Goal: Register for event/course

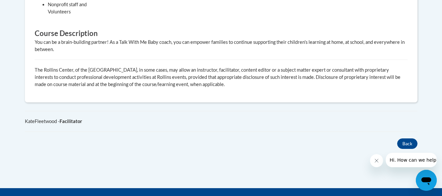
scroll to position [383, 0]
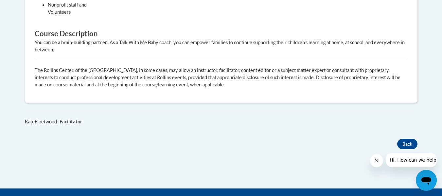
click at [277, 122] on div "KateFleetwood - Facilitator" at bounding box center [221, 121] width 392 height 7
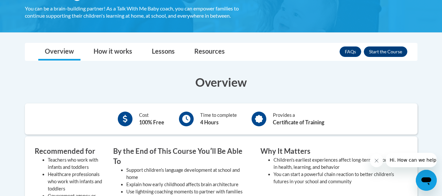
scroll to position [150, 0]
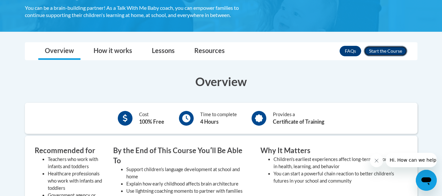
click at [382, 48] on button "Enroll" at bounding box center [385, 51] width 43 height 10
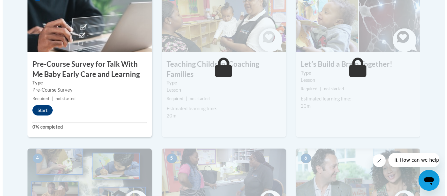
scroll to position [232, 0]
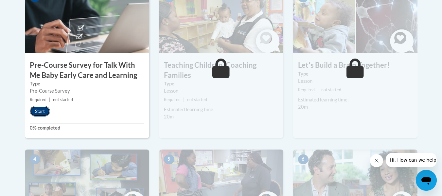
click at [44, 115] on button "Start" at bounding box center [40, 111] width 20 height 10
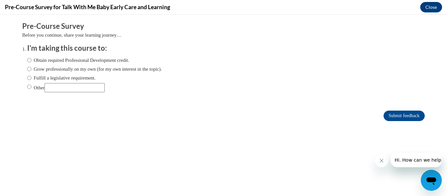
scroll to position [0, 0]
click at [27, 60] on input "Obtain required Professional Development credit." at bounding box center [29, 60] width 4 height 7
radio input "true"
click at [383, 111] on input "Submit feedback" at bounding box center [403, 116] width 41 height 10
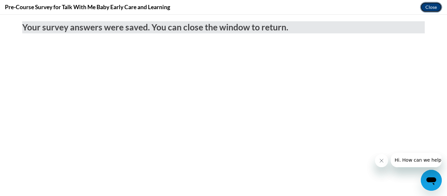
click at [434, 4] on button "Close" at bounding box center [431, 7] width 22 height 10
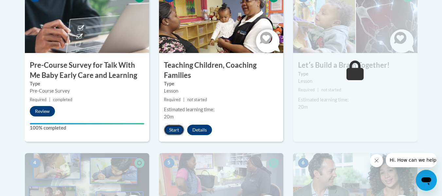
click at [177, 127] on button "Start" at bounding box center [174, 130] width 20 height 10
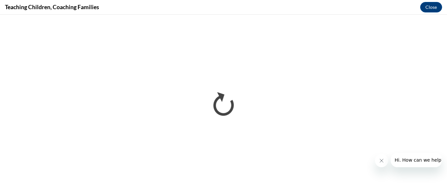
drag, startPoint x: 381, startPoint y: 164, endPoint x: 378, endPoint y: 162, distance: 3.5
click at [378, 162] on icon "Close message from company" at bounding box center [380, 160] width 5 height 5
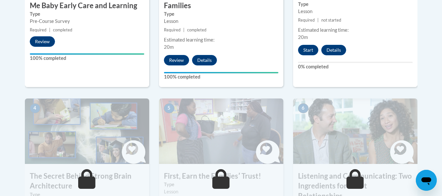
scroll to position [324, 0]
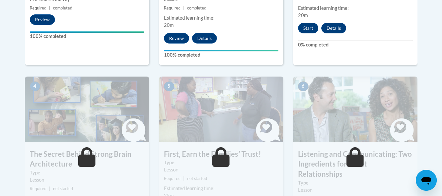
click at [94, 128] on img at bounding box center [87, 109] width 124 height 65
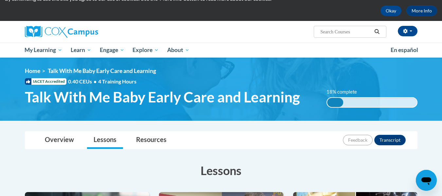
scroll to position [29, 0]
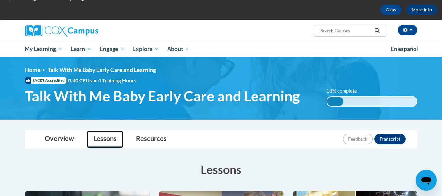
click at [106, 138] on link "Lessons" at bounding box center [105, 138] width 36 height 17
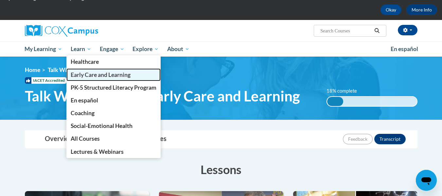
click at [91, 74] on span "Early Care and Learning" at bounding box center [101, 74] width 60 height 7
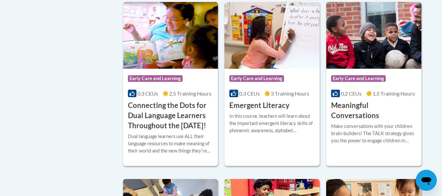
scroll to position [440, 0]
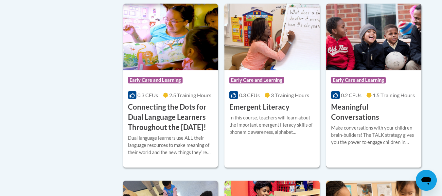
click at [371, 48] on img at bounding box center [373, 37] width 95 height 67
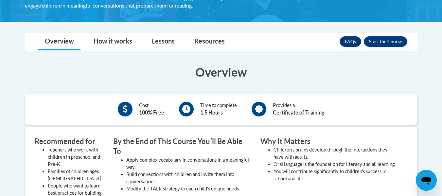
scroll to position [142, 0]
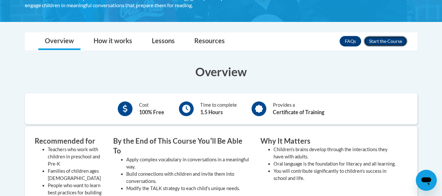
click at [378, 44] on button "Enroll" at bounding box center [385, 41] width 43 height 10
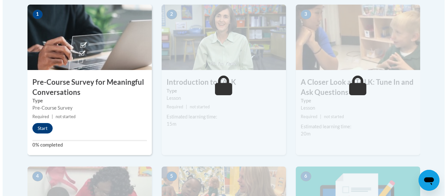
scroll to position [216, 0]
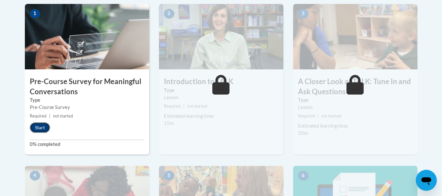
click at [46, 127] on button "Start" at bounding box center [40, 127] width 20 height 10
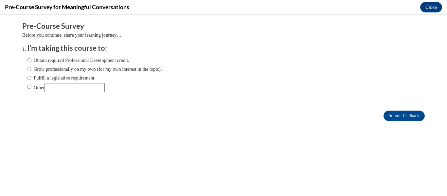
scroll to position [0, 0]
click at [22, 60] on ol "I'm taking this course to: Obtain required Professional Development credit. Gro…" at bounding box center [223, 72] width 402 height 59
click at [27, 58] on input "Obtain required Professional Development credit." at bounding box center [29, 60] width 4 height 7
radio input "true"
click at [399, 113] on input "Submit feedback" at bounding box center [403, 116] width 41 height 10
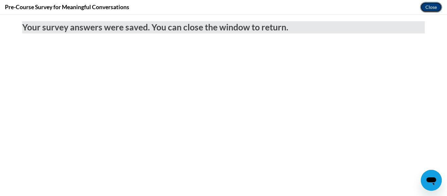
click at [431, 6] on button "Close" at bounding box center [431, 7] width 22 height 10
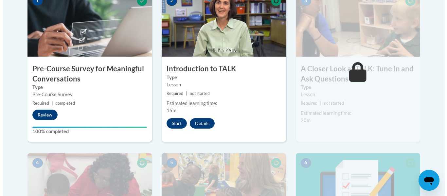
scroll to position [229, 0]
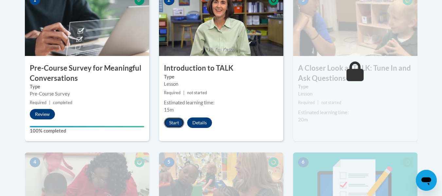
click at [176, 121] on button "Start" at bounding box center [174, 122] width 20 height 10
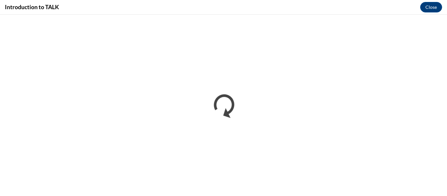
scroll to position [0, 0]
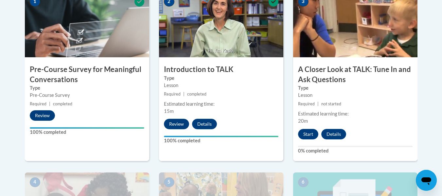
scroll to position [238, 0]
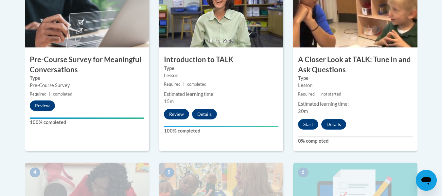
click at [219, 75] on div "Lesson" at bounding box center [221, 75] width 114 height 7
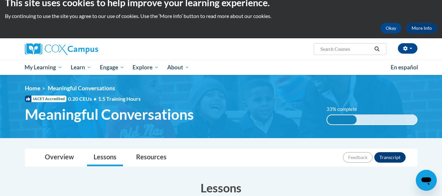
scroll to position [10, 0]
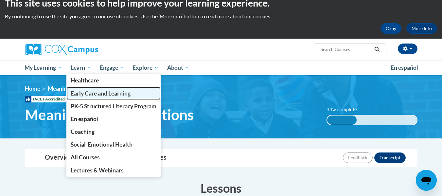
click at [86, 95] on span "Early Care and Learning" at bounding box center [101, 93] width 60 height 7
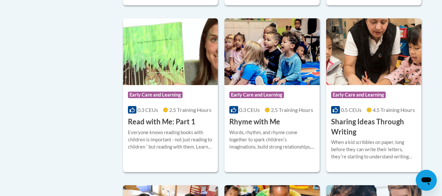
scroll to position [779, 0]
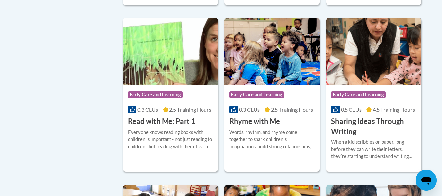
click at [333, 137] on h3 "Sharing Ideas Through Writing" at bounding box center [373, 126] width 85 height 20
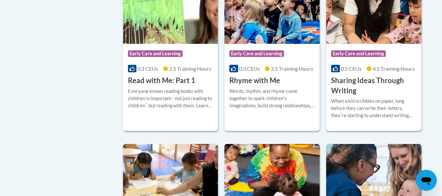
scroll to position [833, 0]
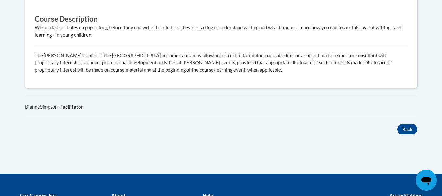
scroll to position [350, 0]
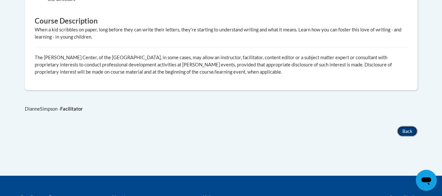
click at [407, 126] on button "Back" at bounding box center [407, 131] width 20 height 10
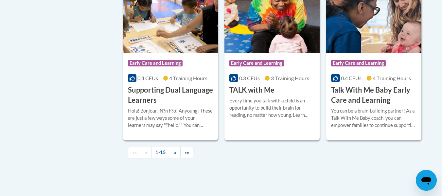
scroll to position [978, 0]
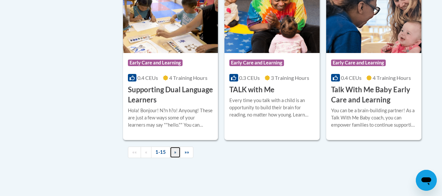
click at [175, 155] on span "»" at bounding box center [175, 152] width 2 height 6
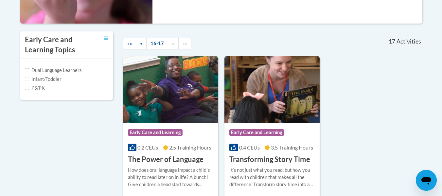
scroll to position [200, 0]
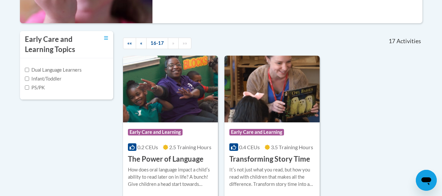
click at [264, 125] on div "Course Category: Early Care and Learning 0.4 CEUs 3.5 Training Hours COURSE Tra…" at bounding box center [271, 143] width 95 height 42
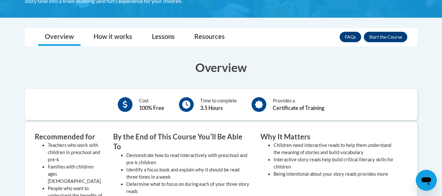
scroll to position [148, 0]
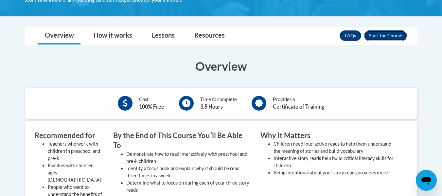
click at [375, 32] on button "Enroll" at bounding box center [385, 35] width 43 height 10
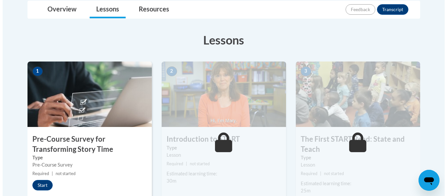
scroll to position [159, 0]
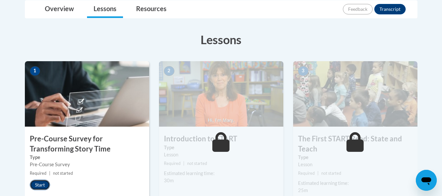
click at [43, 180] on button "Start" at bounding box center [40, 185] width 20 height 10
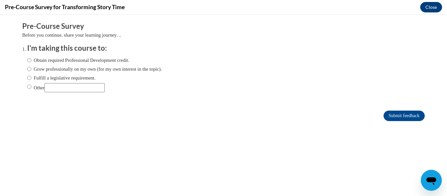
scroll to position [0, 0]
click at [27, 57] on input "Obtain required Professional Development credit." at bounding box center [29, 60] width 4 height 7
radio input "true"
click at [405, 117] on input "Submit feedback" at bounding box center [403, 116] width 41 height 10
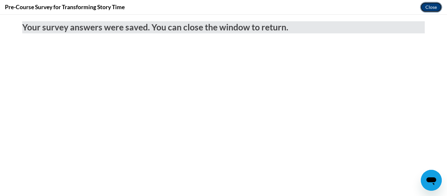
click at [432, 4] on button "Close" at bounding box center [431, 7] width 22 height 10
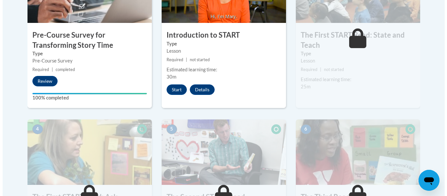
scroll to position [263, 0]
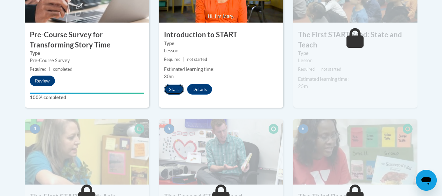
click at [179, 88] on button "Start" at bounding box center [174, 89] width 20 height 10
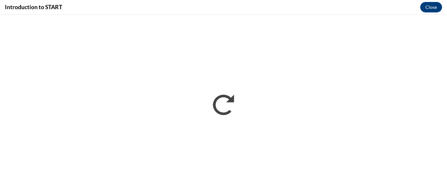
scroll to position [0, 0]
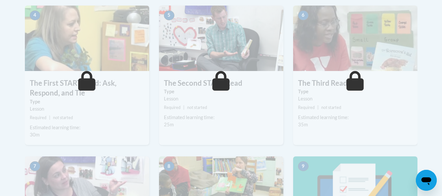
scroll to position [395, 0]
click at [95, 86] on icon at bounding box center [86, 81] width 17 height 20
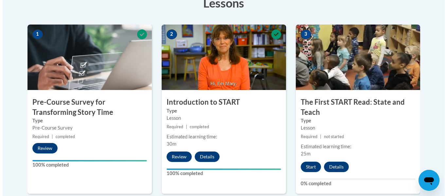
scroll to position [196, 0]
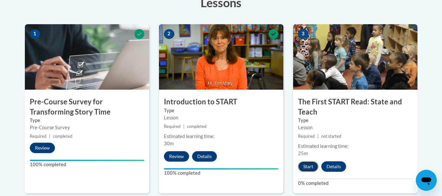
click at [307, 167] on button "Start" at bounding box center [308, 166] width 20 height 10
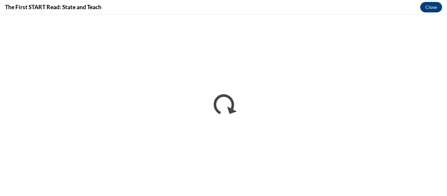
scroll to position [0, 0]
